Goal: Transaction & Acquisition: Download file/media

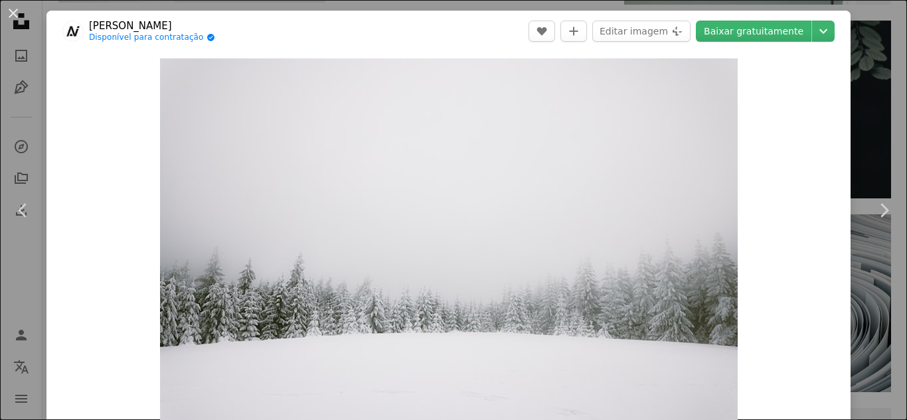
scroll to position [1030, 0]
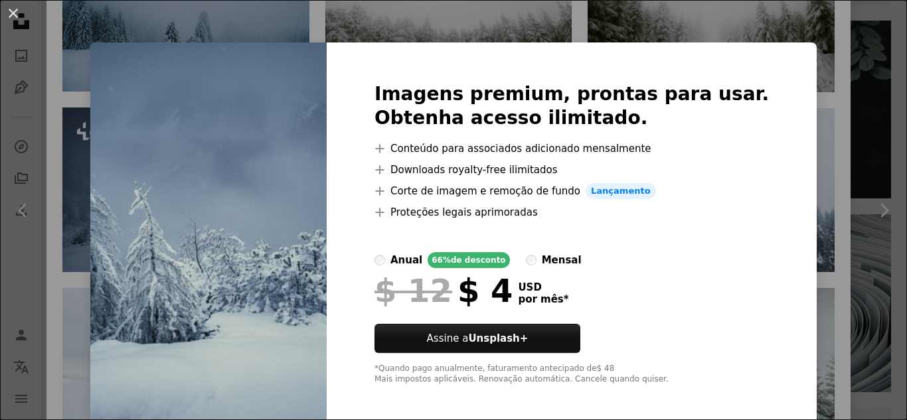
click at [548, 260] on label "mensal" at bounding box center [554, 260] width 56 height 16
click at [832, 51] on div "An X shape Imagens premium, prontas para usar. Obtenha acesso ilimitado. A plus…" at bounding box center [453, 210] width 907 height 420
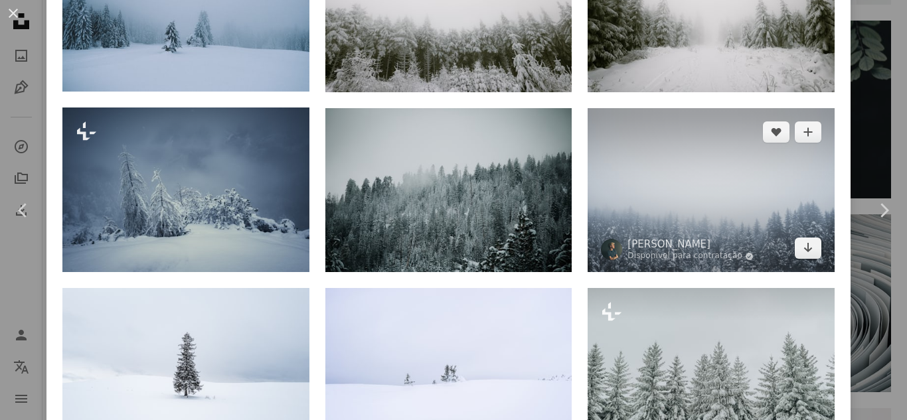
click at [724, 130] on img at bounding box center [711, 190] width 247 height 165
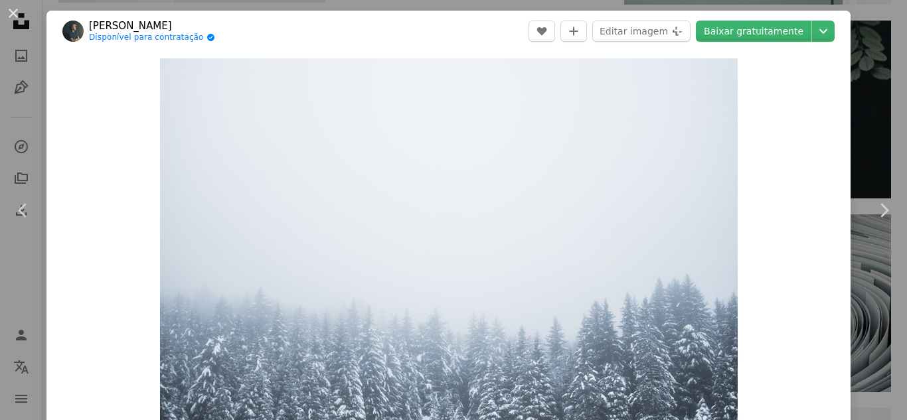
click at [759, 20] on header "[PERSON_NAME] Disponível para contratação A checkmark inside of a circle A hear…" at bounding box center [448, 31] width 804 height 41
click at [764, 37] on link "Baixar gratuitamente" at bounding box center [754, 31] width 116 height 21
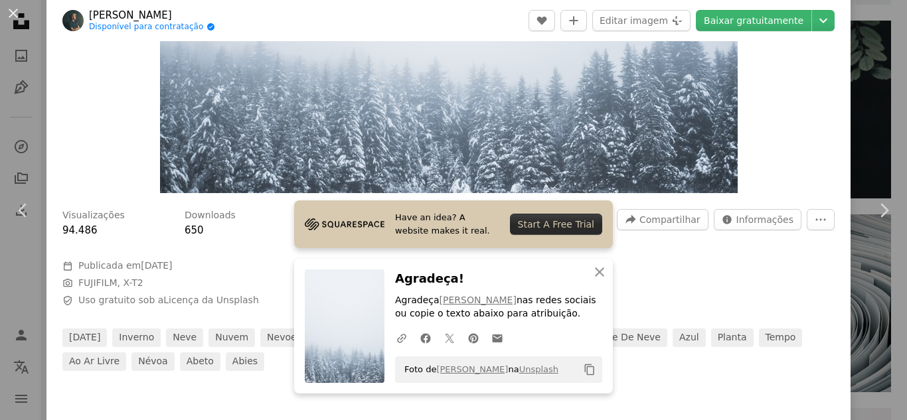
scroll to position [392, 0]
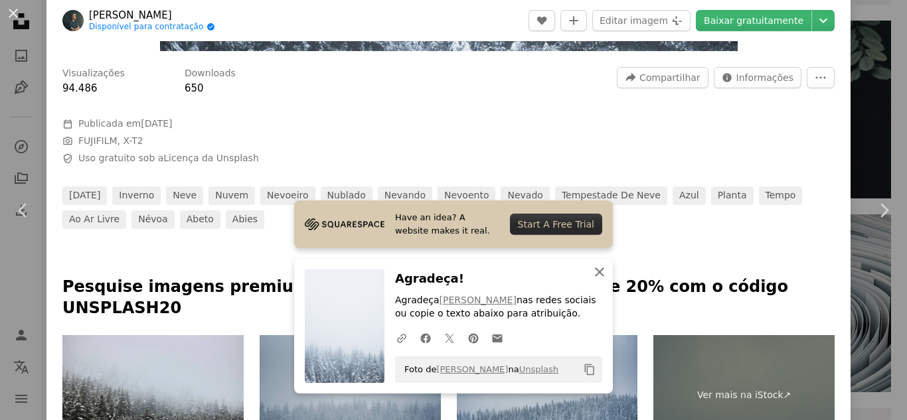
click at [594, 269] on icon "An X shape" at bounding box center [600, 272] width 16 height 16
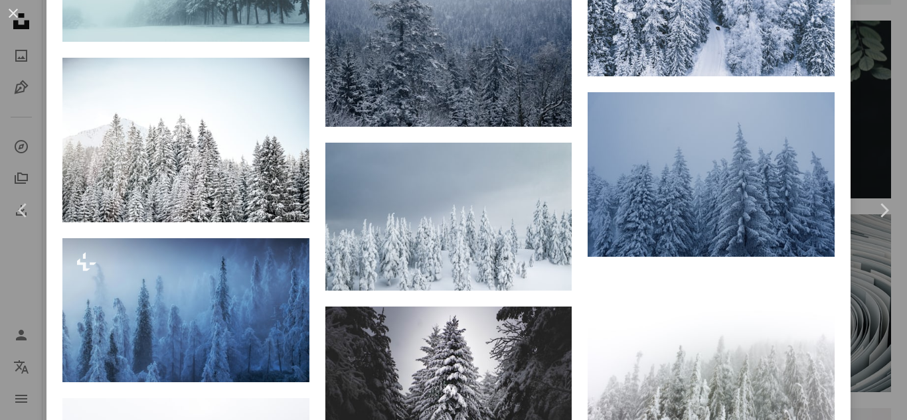
scroll to position [3603, 0]
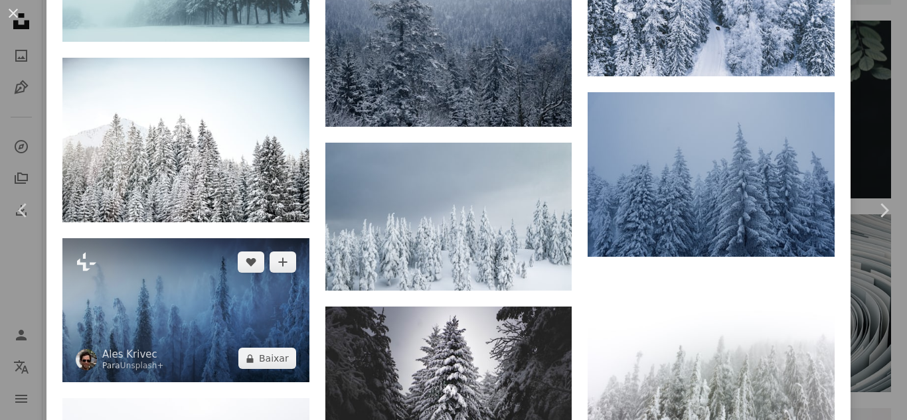
click at [228, 252] on img at bounding box center [185, 310] width 247 height 144
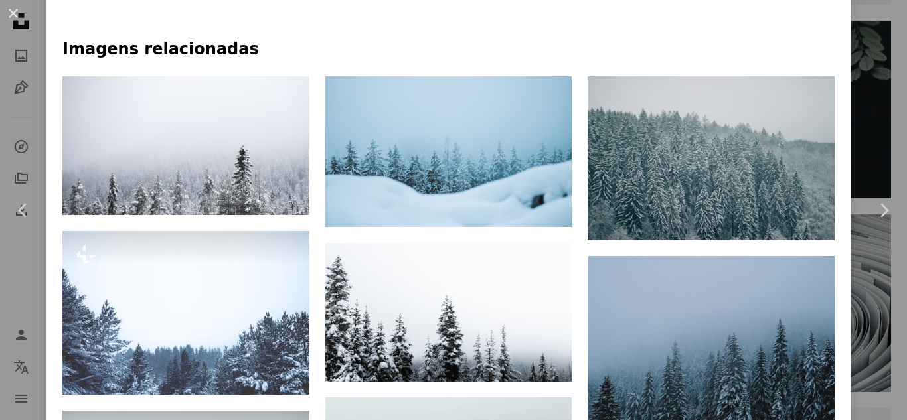
scroll to position [856, 0]
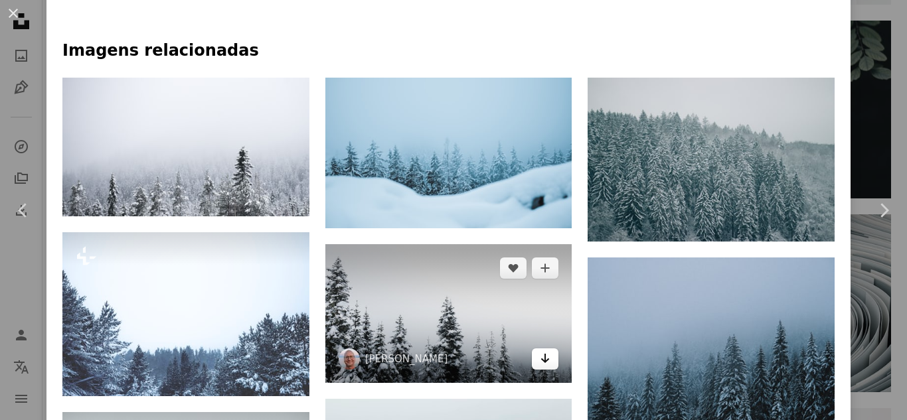
click at [541, 354] on icon "Baixar" at bounding box center [545, 358] width 9 height 9
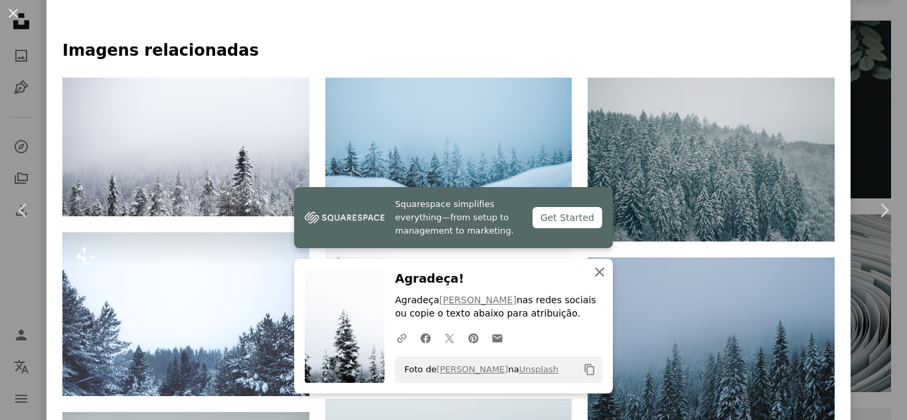
click at [596, 265] on icon "An X shape" at bounding box center [600, 272] width 16 height 16
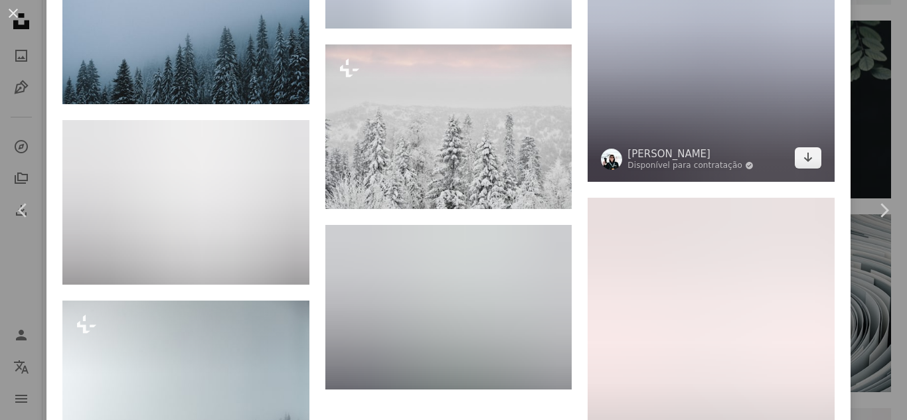
scroll to position [2602, 0]
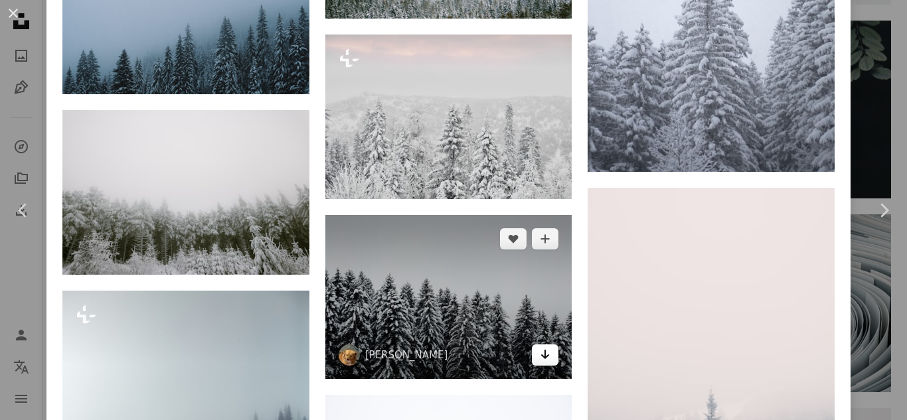
click at [544, 345] on link "Arrow pointing down" at bounding box center [545, 355] width 27 height 21
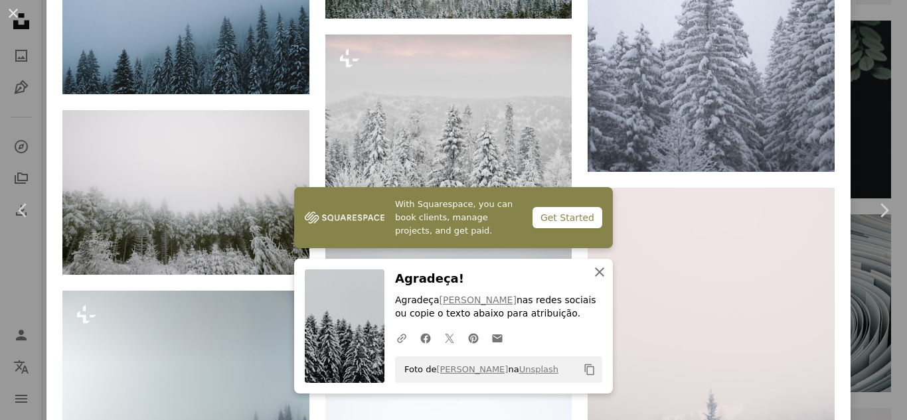
click at [595, 278] on icon "An X shape" at bounding box center [600, 272] width 16 height 16
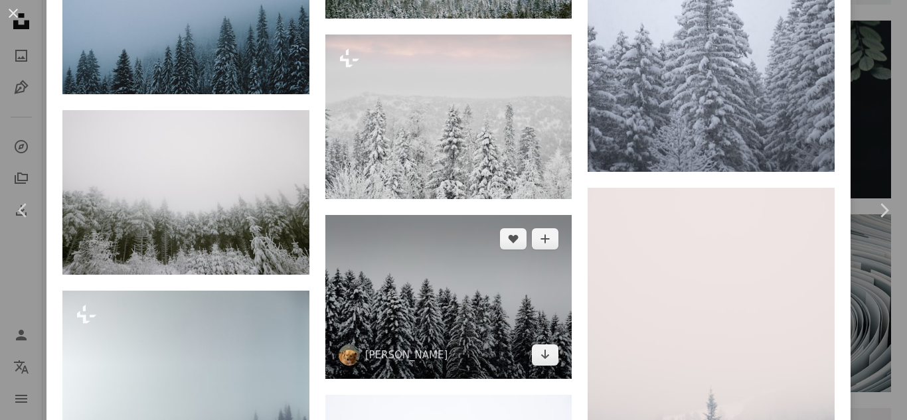
scroll to position [2423, 0]
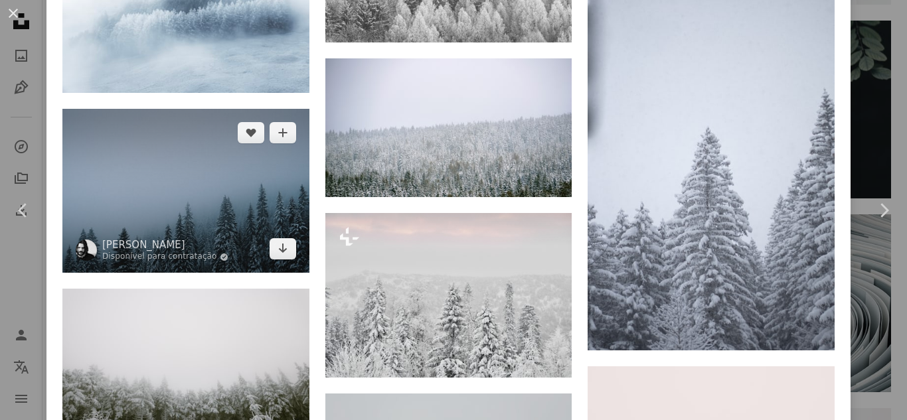
click at [280, 215] on img at bounding box center [185, 191] width 247 height 165
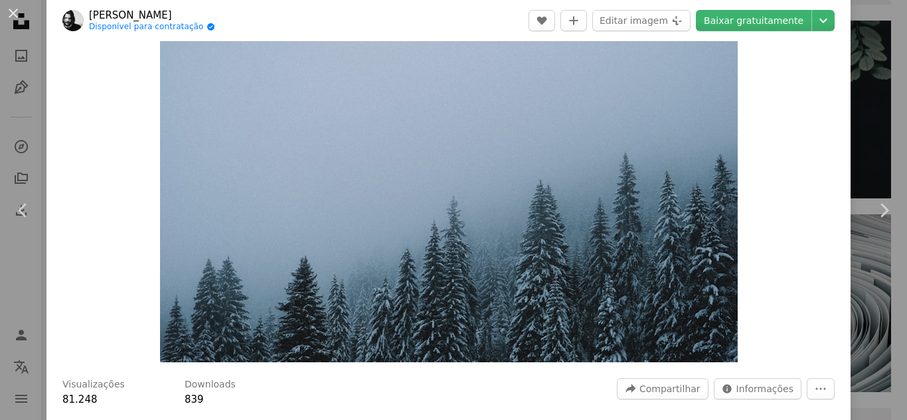
scroll to position [79, 0]
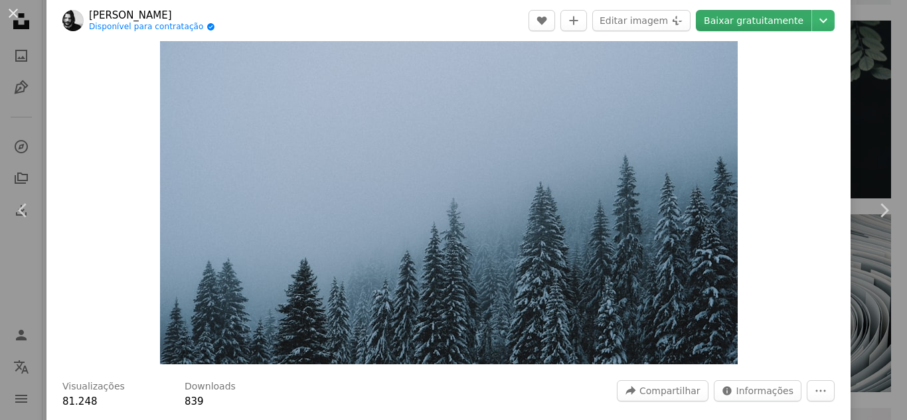
click at [762, 21] on link "Baixar gratuitamente" at bounding box center [754, 20] width 116 height 21
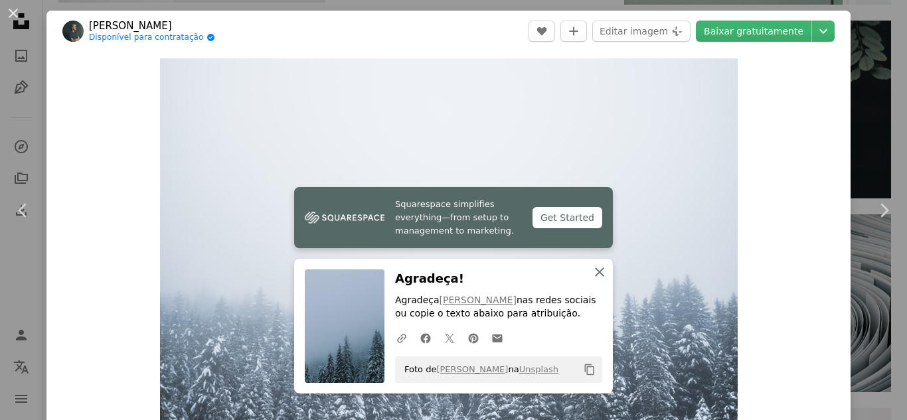
click at [595, 274] on icon "An X shape" at bounding box center [600, 272] width 16 height 16
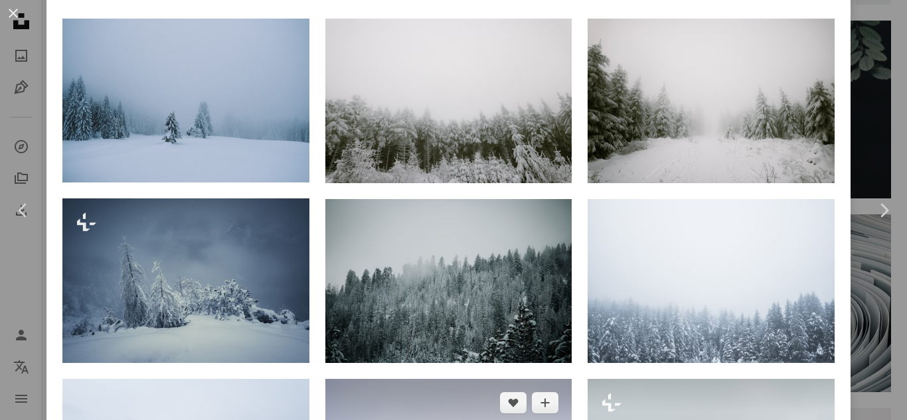
scroll to position [980, 0]
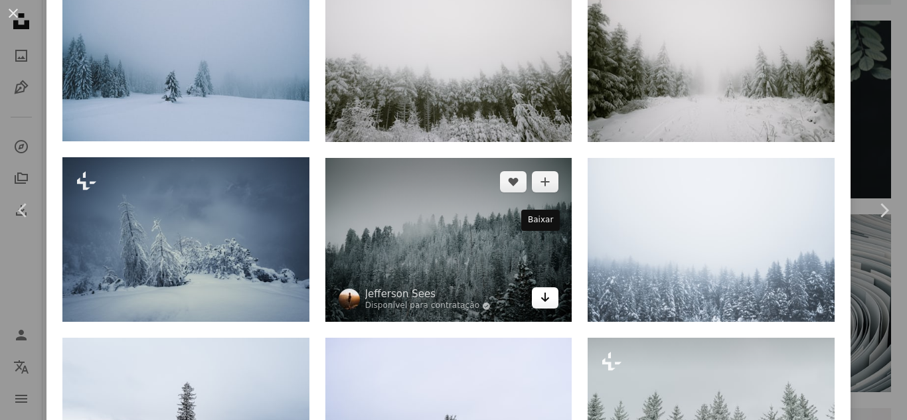
click at [542, 293] on icon "Baixar" at bounding box center [545, 297] width 9 height 9
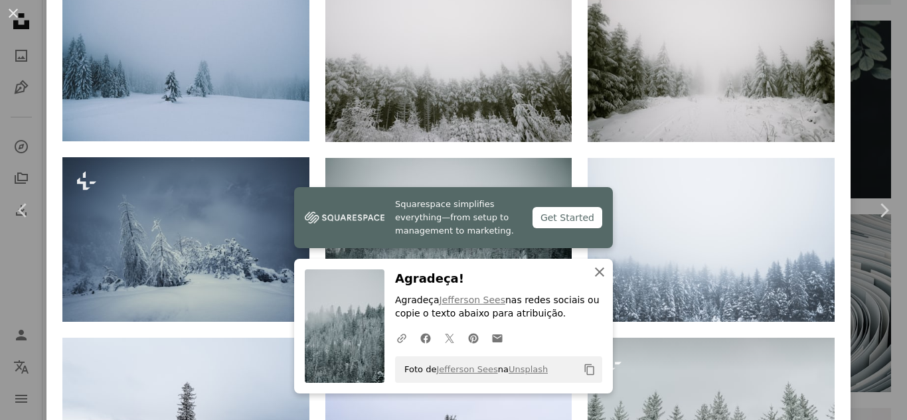
click at [596, 272] on icon "button" at bounding box center [599, 272] width 9 height 9
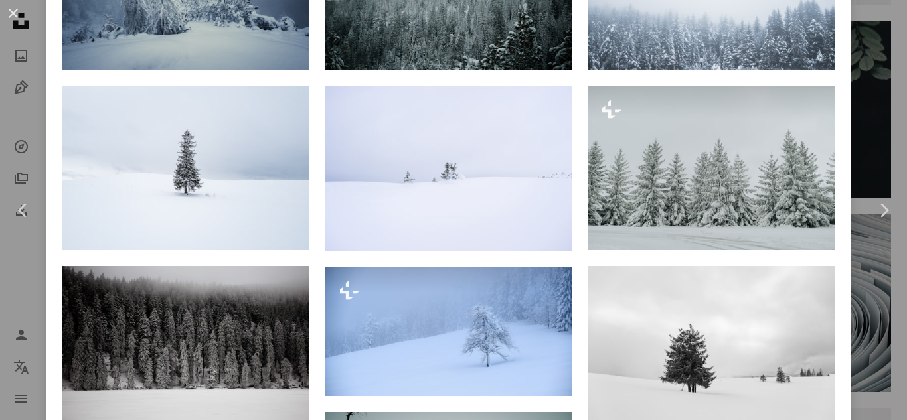
scroll to position [1264, 0]
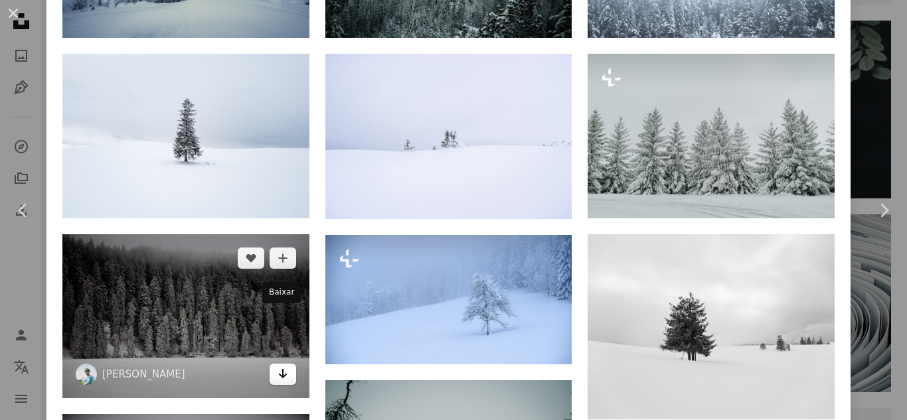
click at [290, 364] on link "Arrow pointing down" at bounding box center [283, 374] width 27 height 21
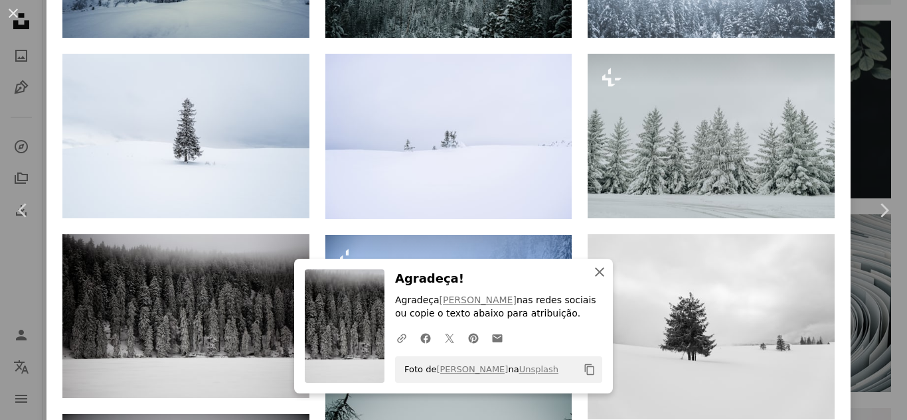
click at [596, 270] on icon "button" at bounding box center [599, 272] width 9 height 9
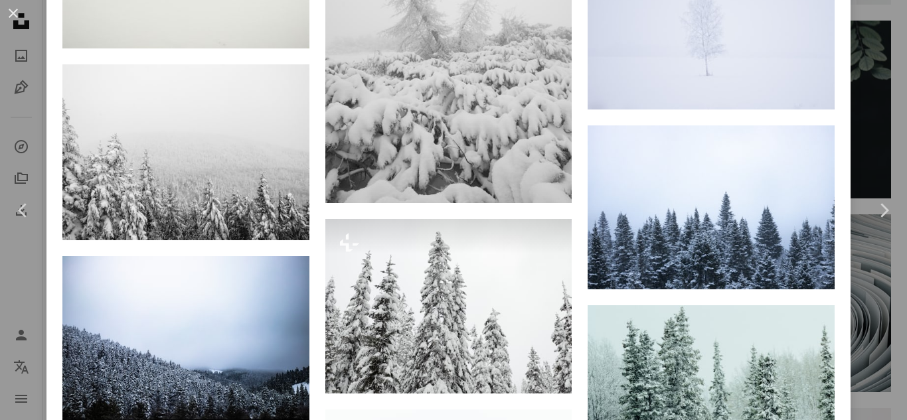
scroll to position [2494, 0]
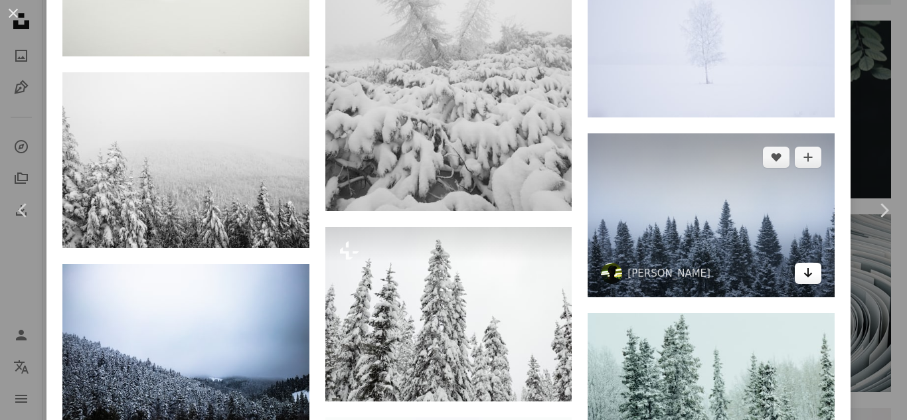
click at [795, 263] on link "Arrow pointing down" at bounding box center [808, 273] width 27 height 21
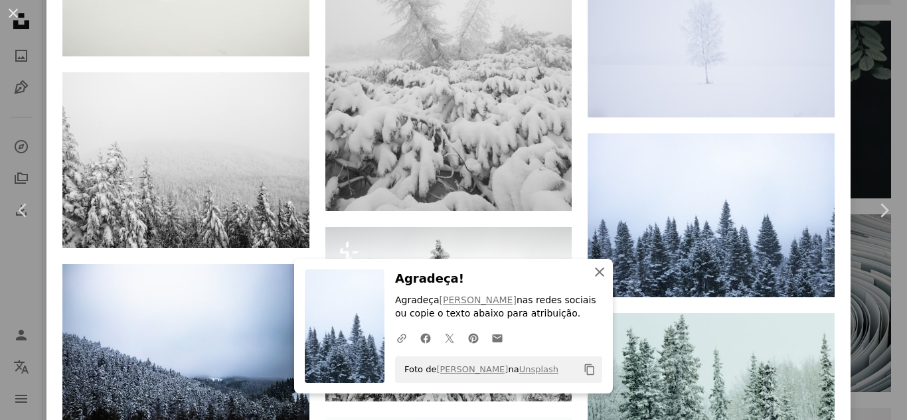
click at [592, 283] on button "An X shape Fechar" at bounding box center [599, 272] width 27 height 27
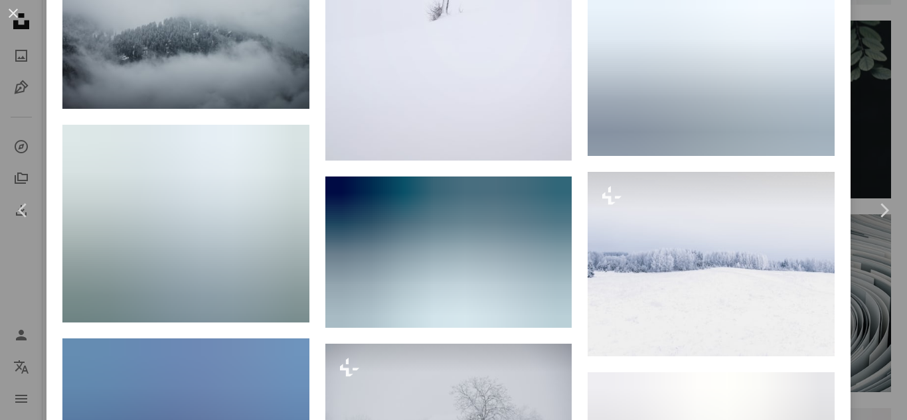
scroll to position [8659, 0]
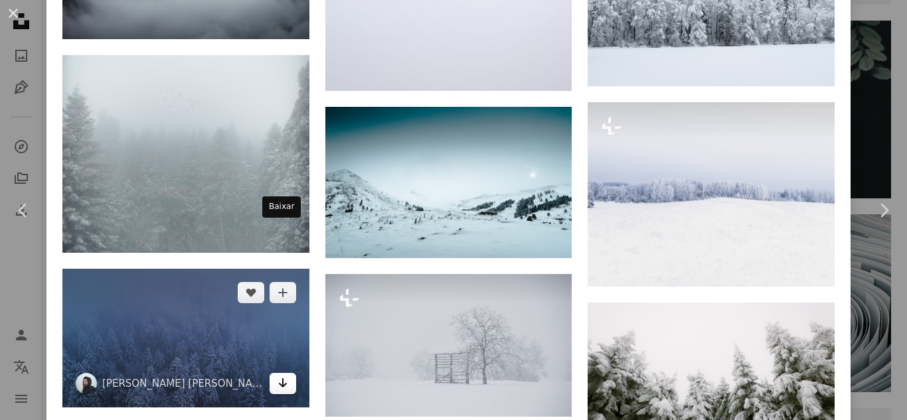
click at [284, 375] on icon "Arrow pointing down" at bounding box center [283, 383] width 11 height 16
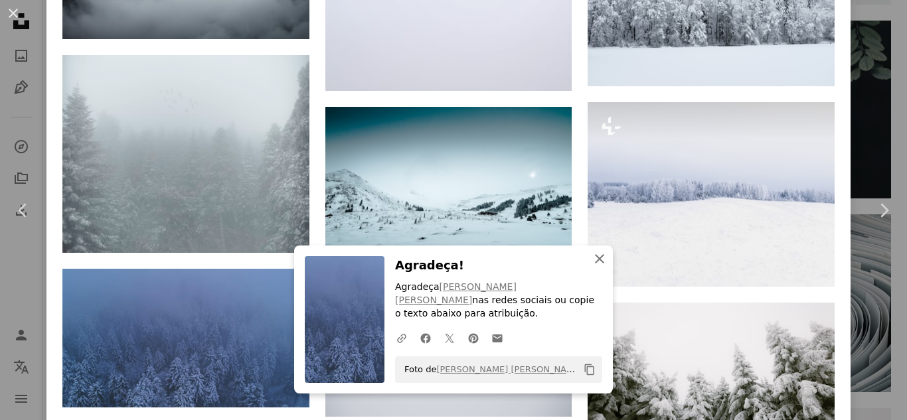
click at [594, 267] on icon "An X shape" at bounding box center [600, 259] width 16 height 16
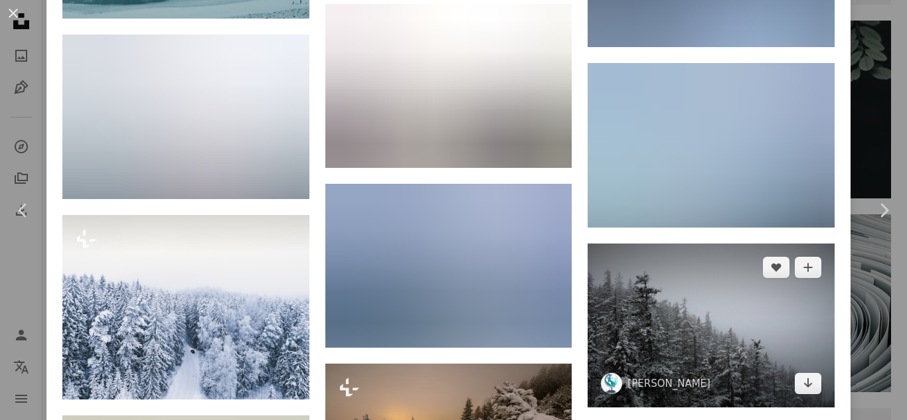
scroll to position [10121, 0]
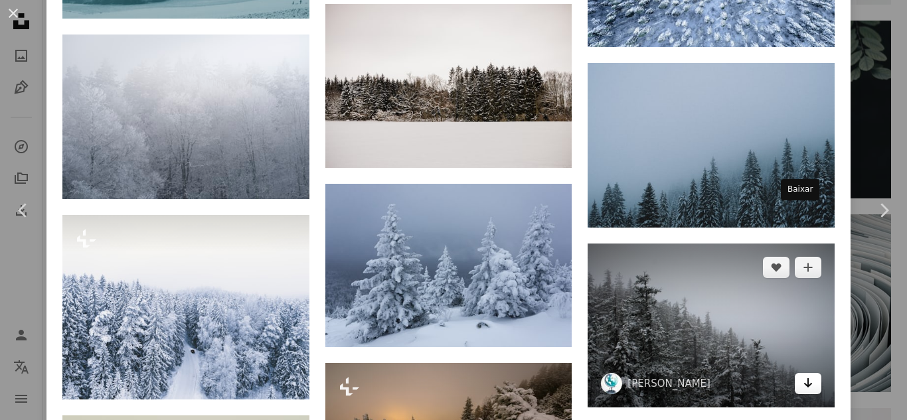
click at [802, 373] on link "Arrow pointing down" at bounding box center [808, 383] width 27 height 21
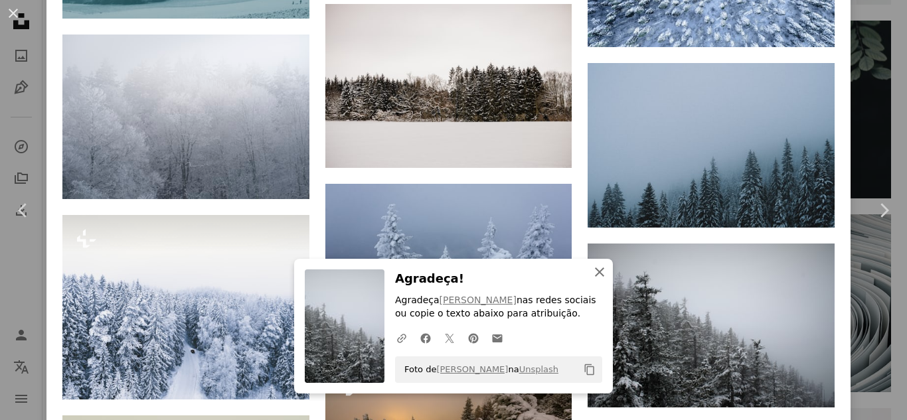
click at [604, 271] on button "An X shape Fechar" at bounding box center [599, 272] width 27 height 27
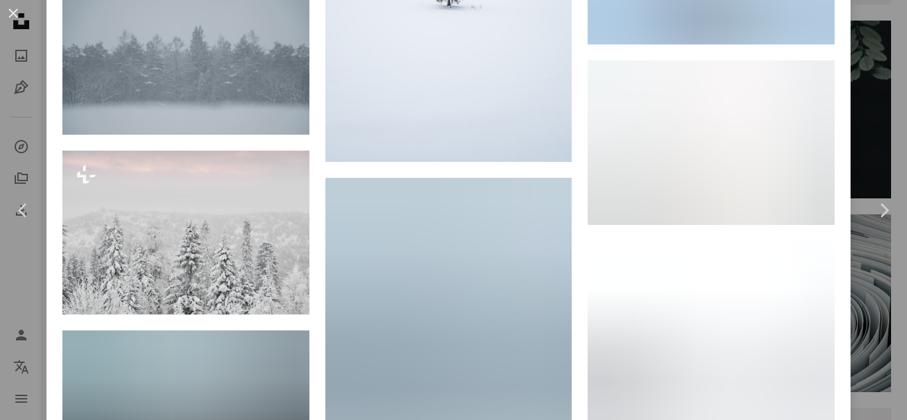
scroll to position [5610, 0]
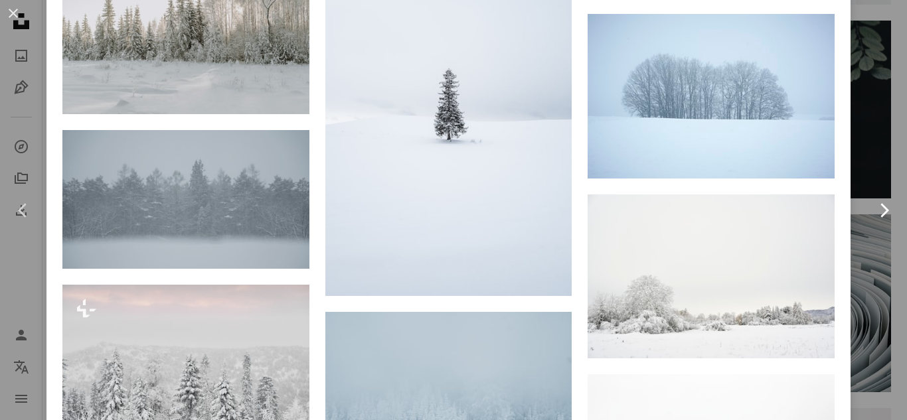
click at [873, 241] on link "Chevron right" at bounding box center [884, 211] width 46 height 128
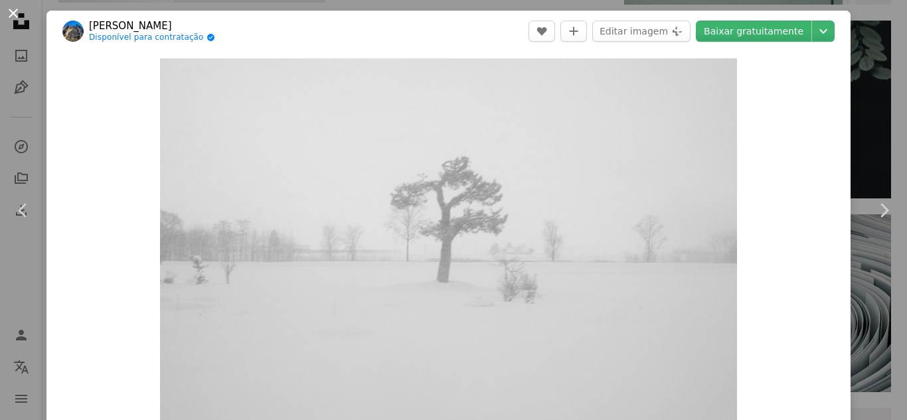
click at [16, 11] on button "An X shape" at bounding box center [13, 13] width 16 height 16
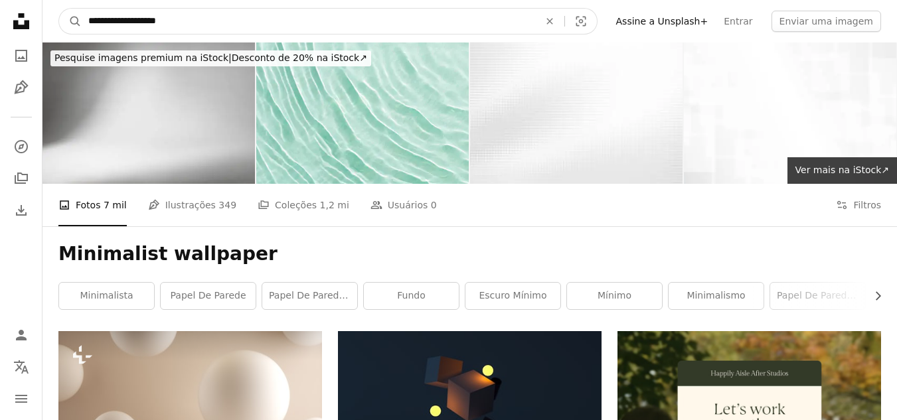
click at [279, 31] on input "**********" at bounding box center [309, 21] width 454 height 25
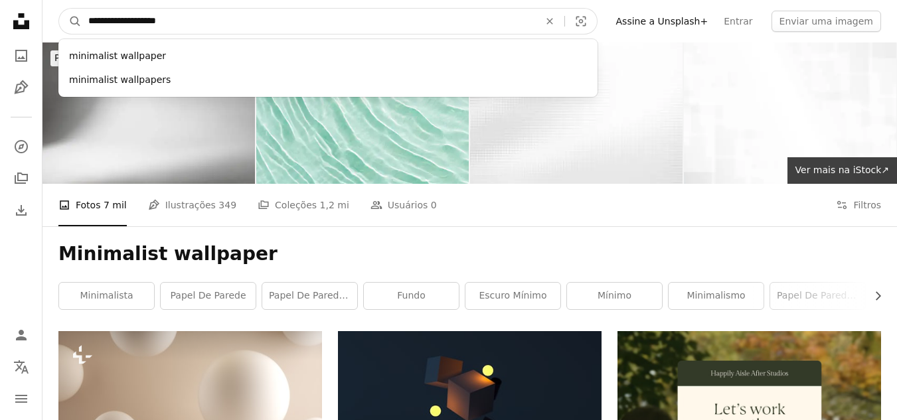
click at [279, 31] on input "**********" at bounding box center [309, 21] width 454 height 25
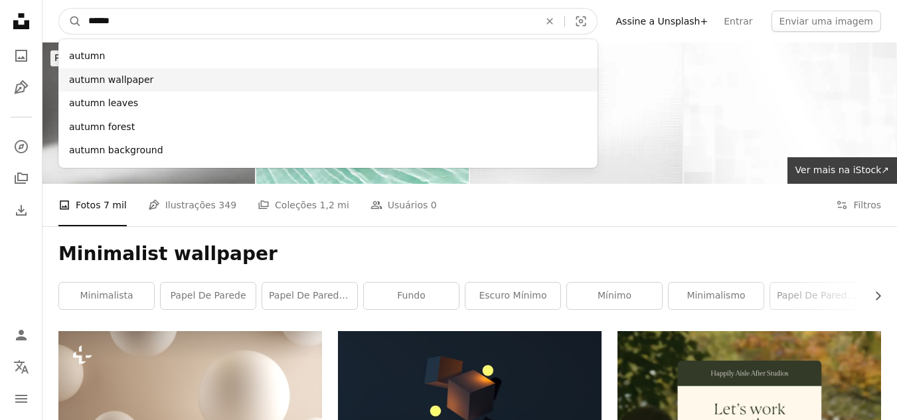
type input "******"
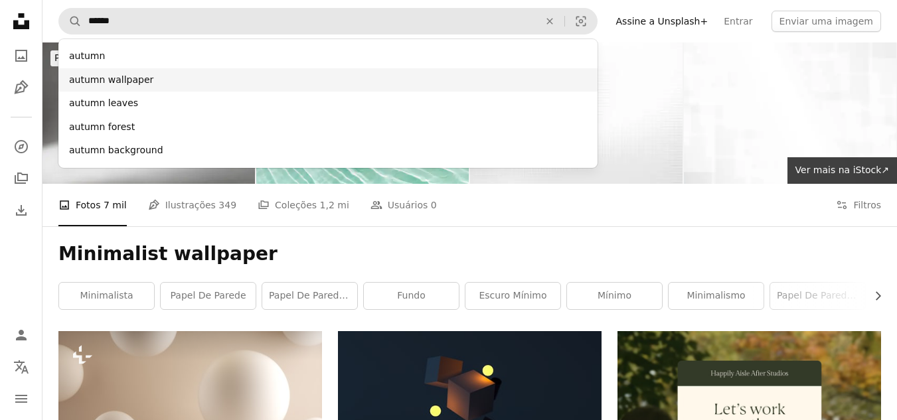
click at [190, 82] on div "autumn wallpaper" at bounding box center [327, 80] width 539 height 24
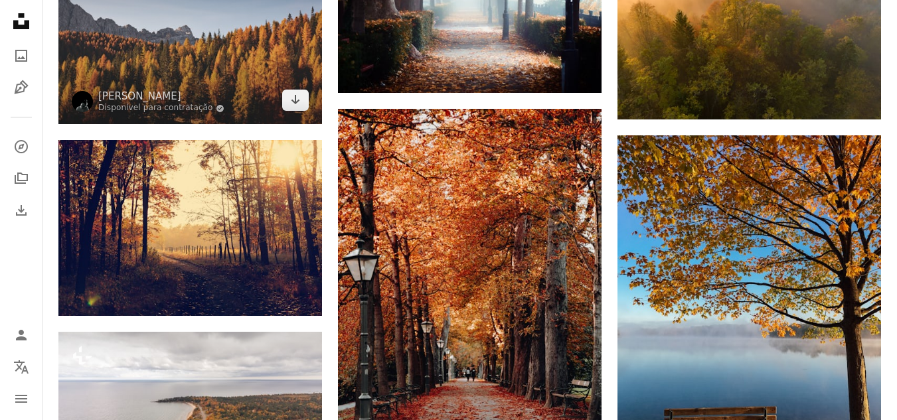
scroll to position [1056, 0]
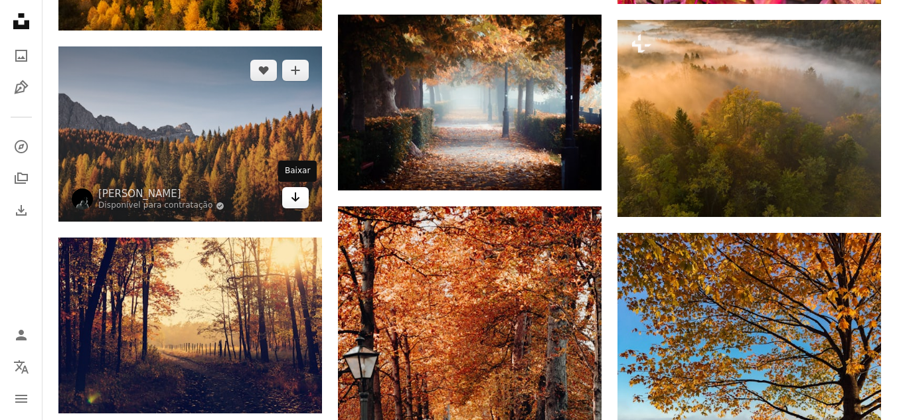
click at [300, 197] on icon "Arrow pointing down" at bounding box center [295, 197] width 11 height 16
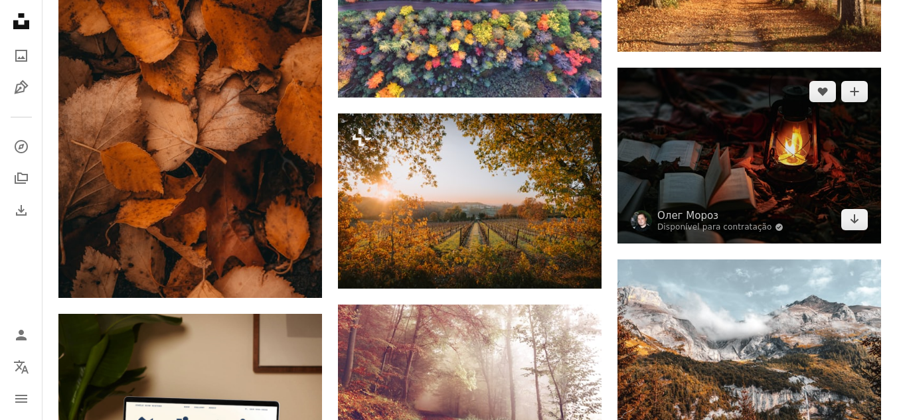
scroll to position [1859, 0]
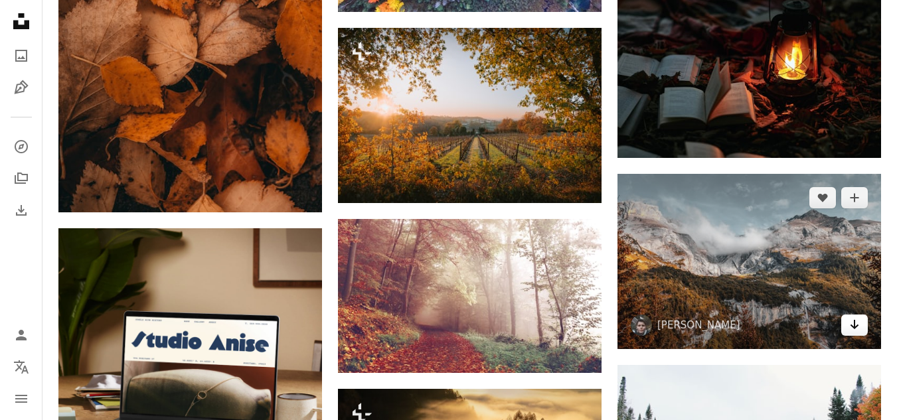
click at [859, 333] on link "Arrow pointing down" at bounding box center [854, 325] width 27 height 21
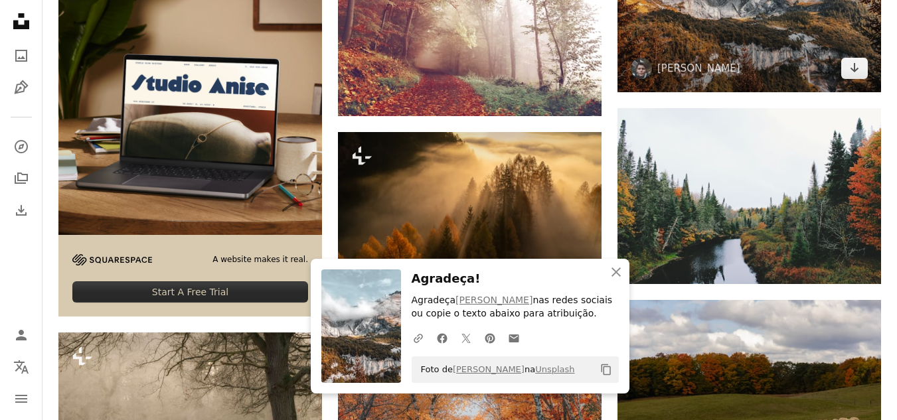
scroll to position [2117, 0]
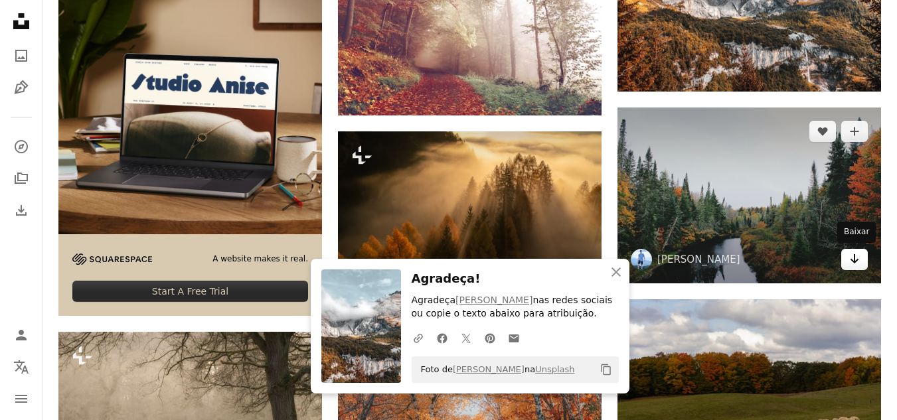
click at [863, 255] on link "Arrow pointing down" at bounding box center [854, 259] width 27 height 21
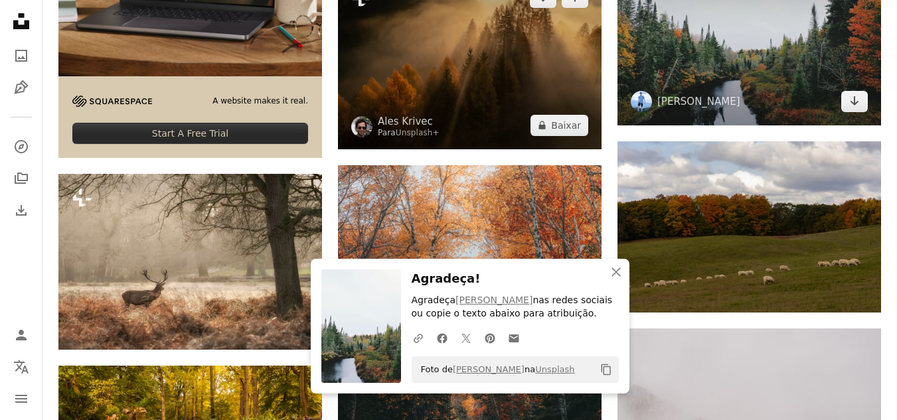
scroll to position [2275, 0]
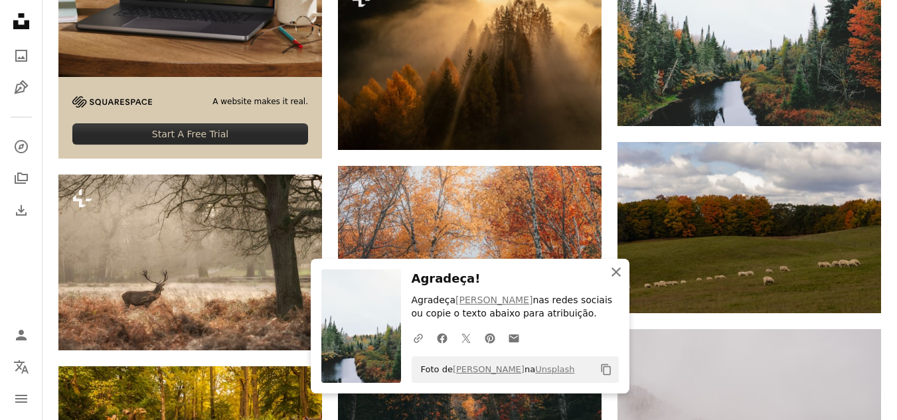
click at [618, 272] on icon "An X shape" at bounding box center [616, 272] width 16 height 16
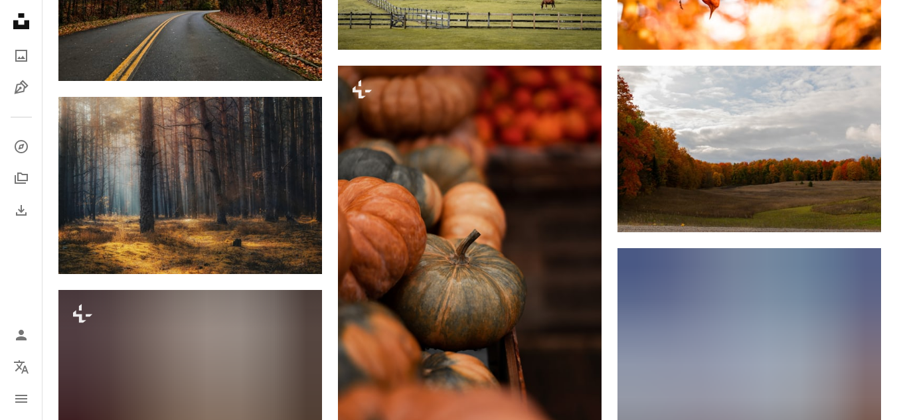
scroll to position [3143, 0]
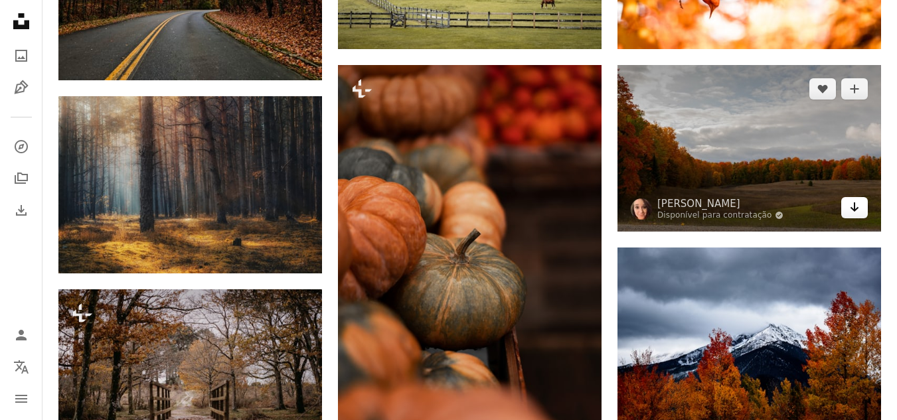
click at [860, 213] on link "Arrow pointing down" at bounding box center [854, 207] width 27 height 21
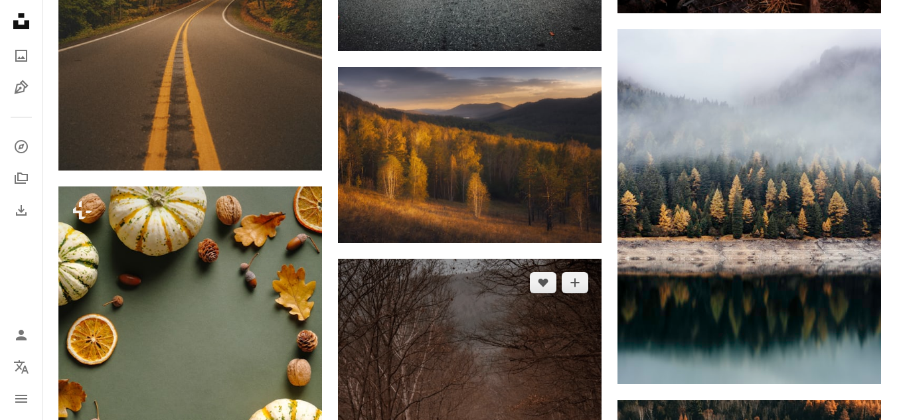
scroll to position [4472, 0]
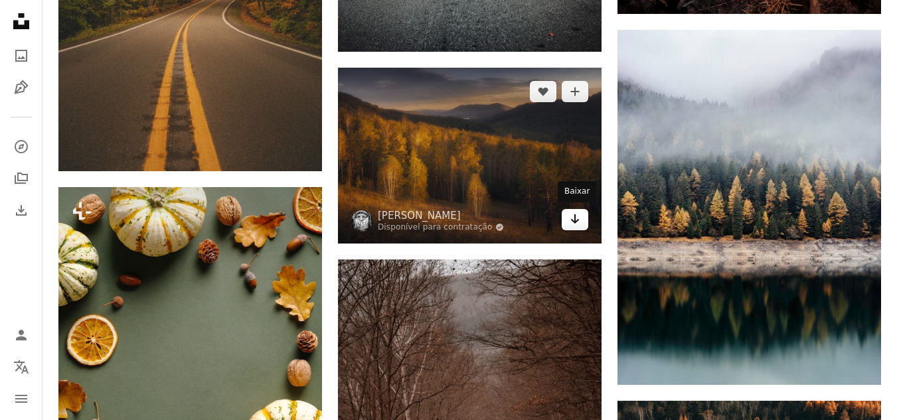
click at [578, 218] on icon "Arrow pointing down" at bounding box center [575, 219] width 11 height 16
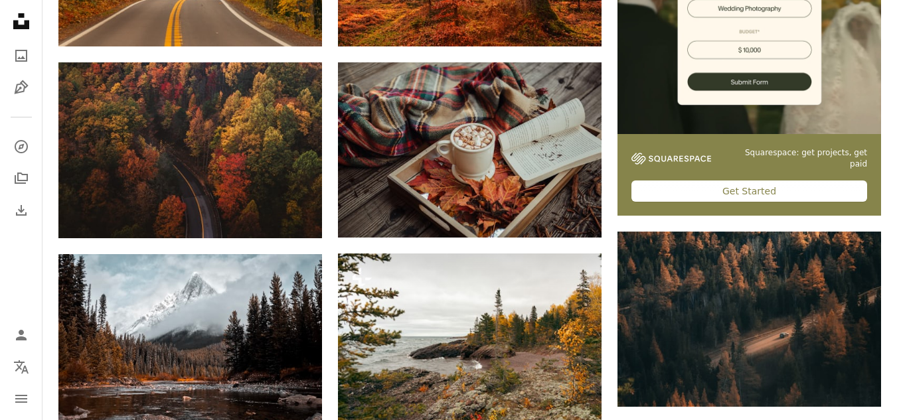
scroll to position [0, 0]
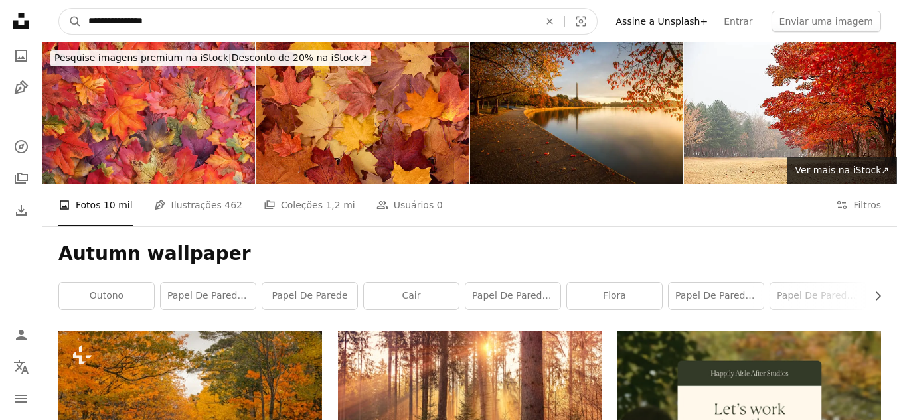
click at [92, 27] on input "**********" at bounding box center [309, 21] width 454 height 25
type input "**********"
click at [59, 9] on button "A magnifying glass" at bounding box center [70, 21] width 23 height 25
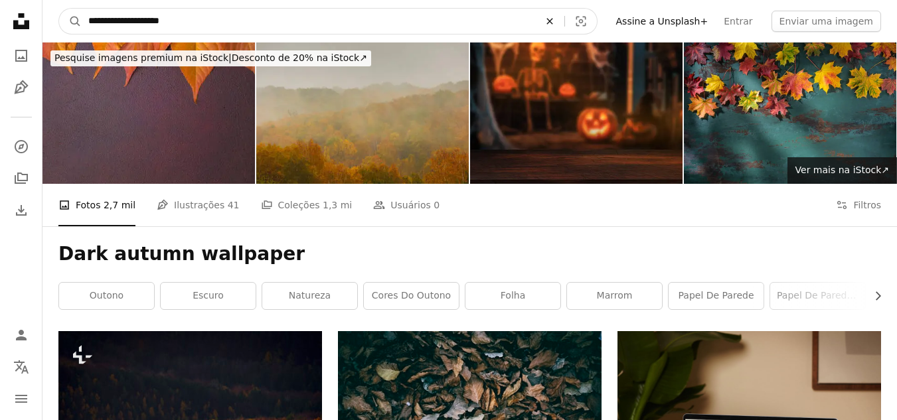
click at [553, 20] on icon "Pesquise conteúdo visual em todo o site" at bounding box center [550, 21] width 6 height 6
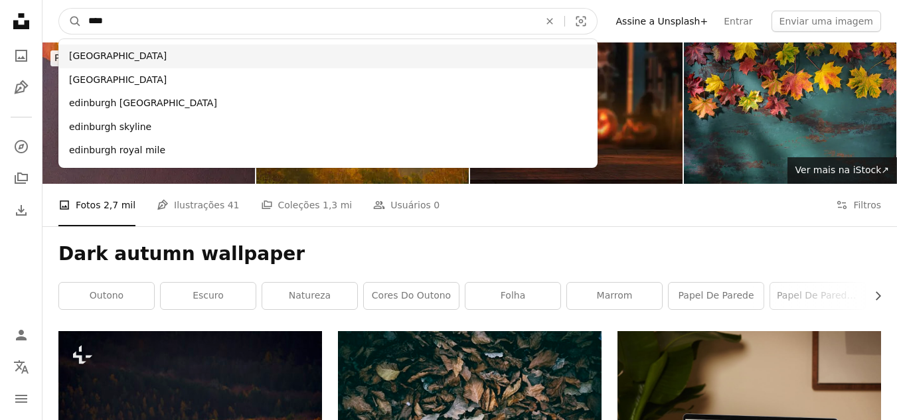
type input "****"
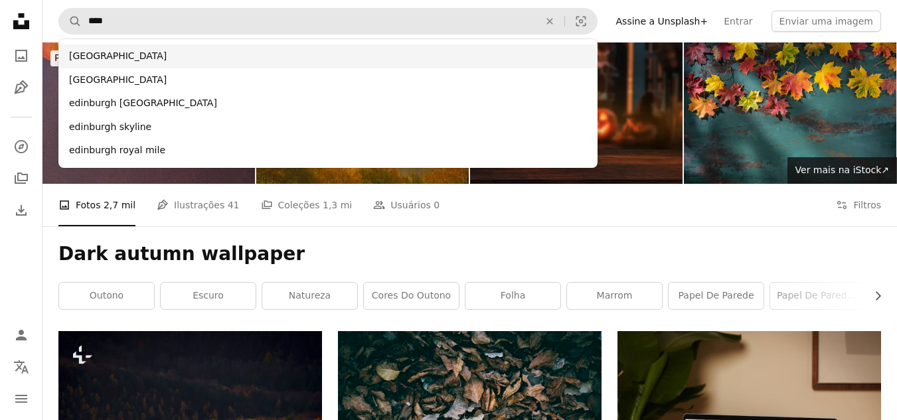
click at [226, 54] on div "[GEOGRAPHIC_DATA]" at bounding box center [327, 56] width 539 height 24
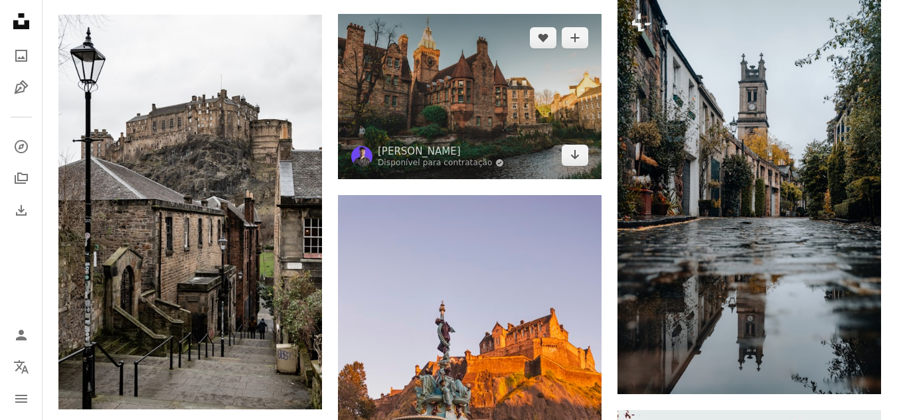
scroll to position [1450, 0]
